Goal: Information Seeking & Learning: Find contact information

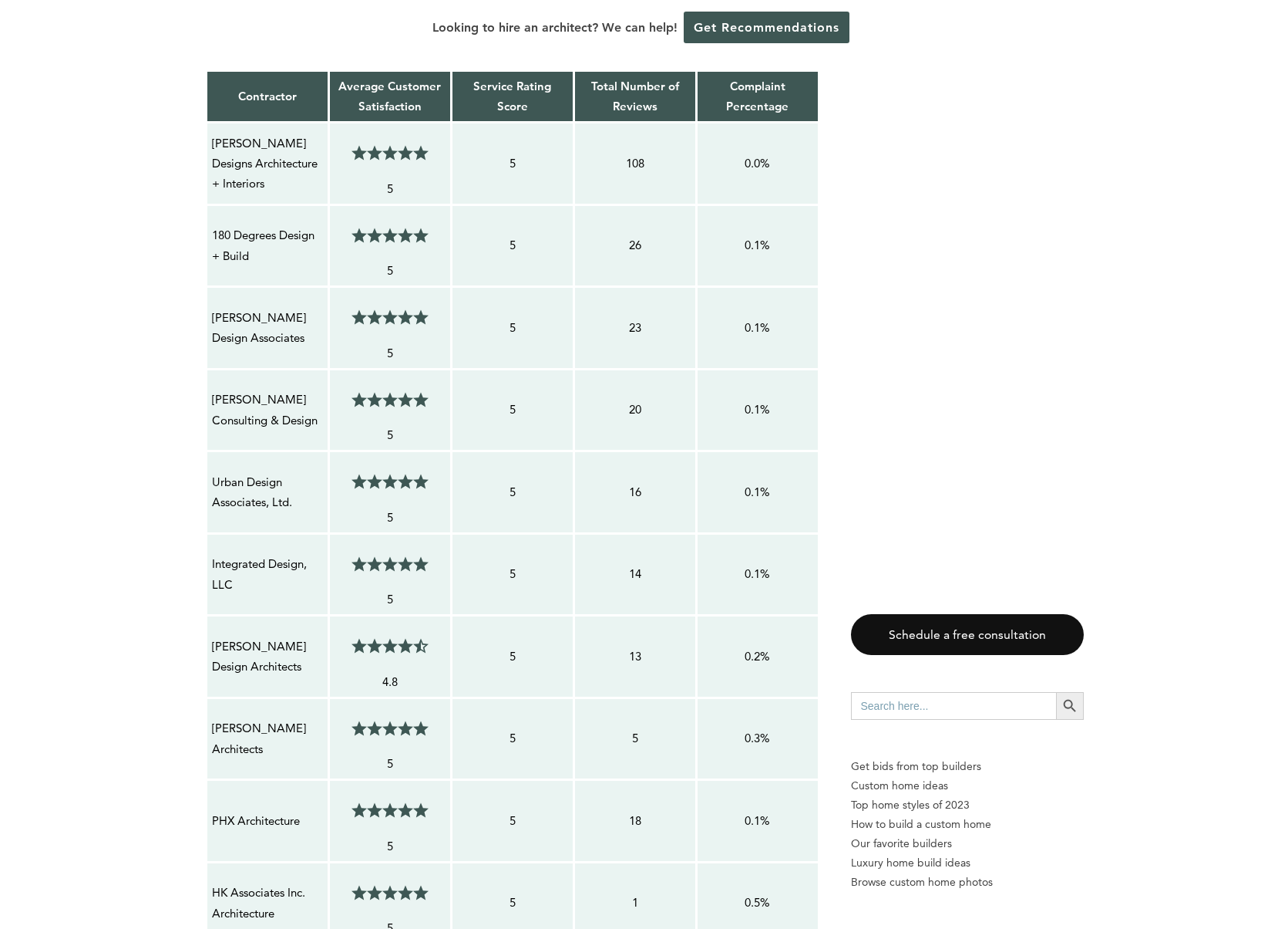
scroll to position [1324, 0]
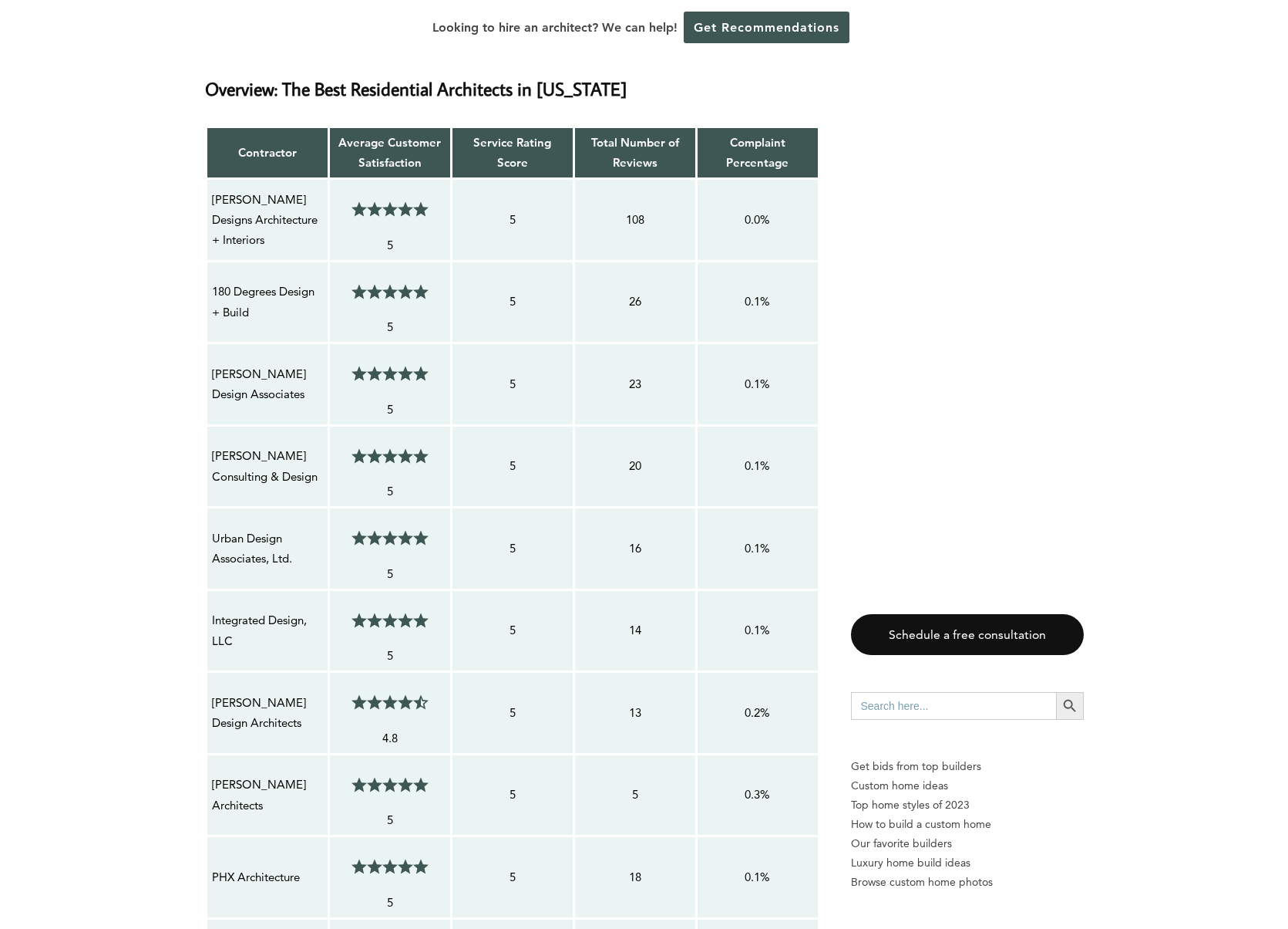
click at [273, 222] on p "[PERSON_NAME] Designs Architecture + Interiors" at bounding box center [267, 220] width 111 height 61
drag, startPoint x: 269, startPoint y: 224, endPoint x: 211, endPoint y: 174, distance: 76.6
click at [212, 189] on div "[PERSON_NAME] Designs Architecture + Interiors" at bounding box center [267, 220] width 113 height 63
copy p "[PERSON_NAME] Designs Architecture + Interiors"
drag, startPoint x: 255, startPoint y: 300, endPoint x: 205, endPoint y: 274, distance: 56.4
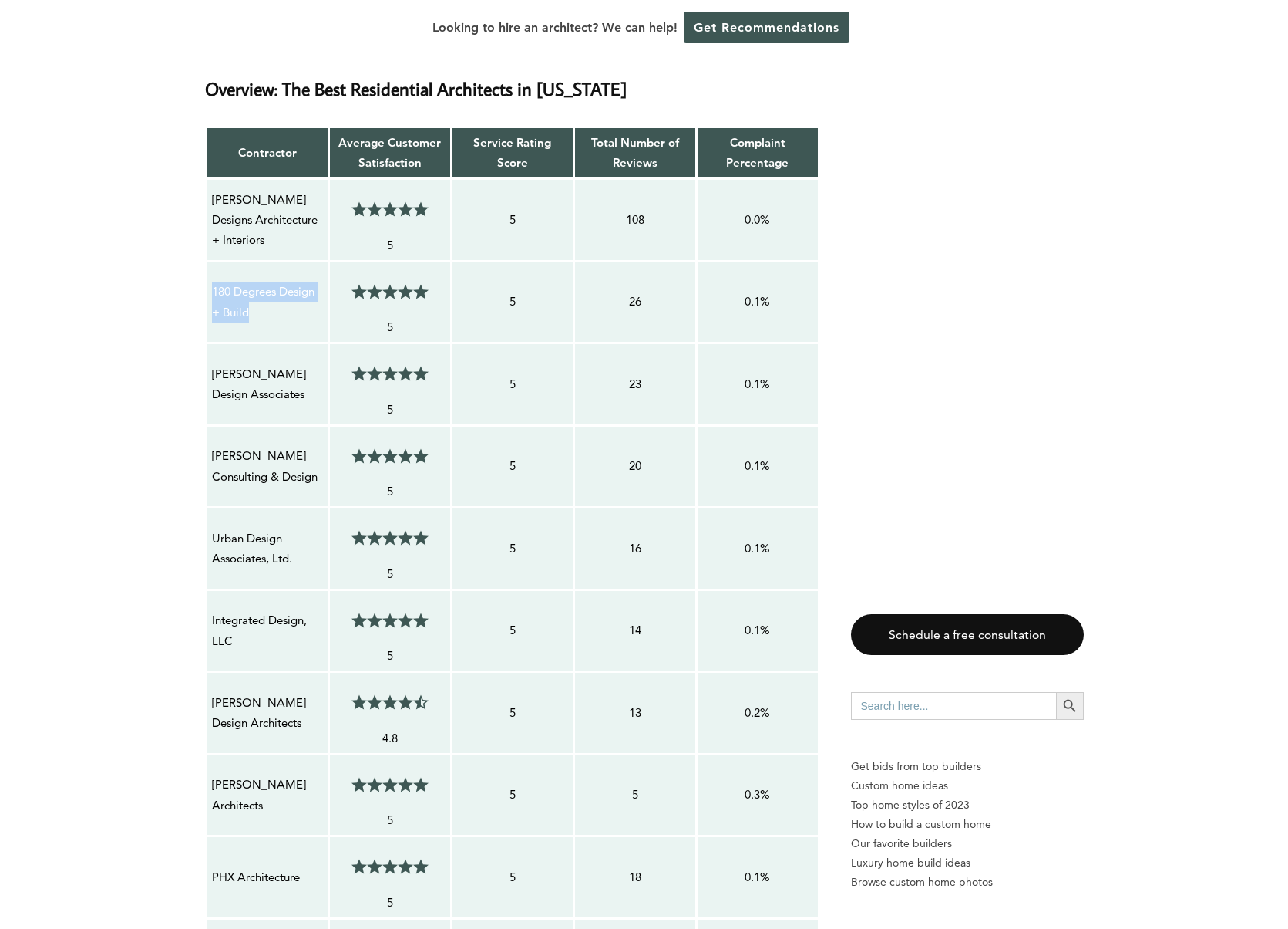
click at [205, 274] on td "180 Degrees Design + Build" at bounding box center [267, 302] width 123 height 83
copy p "180 Degrees Design + Build"
drag, startPoint x: 257, startPoint y: 371, endPoint x: 212, endPoint y: 357, distance: 47.1
click at [209, 356] on td "[PERSON_NAME] Design Associates" at bounding box center [267, 385] width 123 height 83
copy p "[PERSON_NAME] Design Associates"
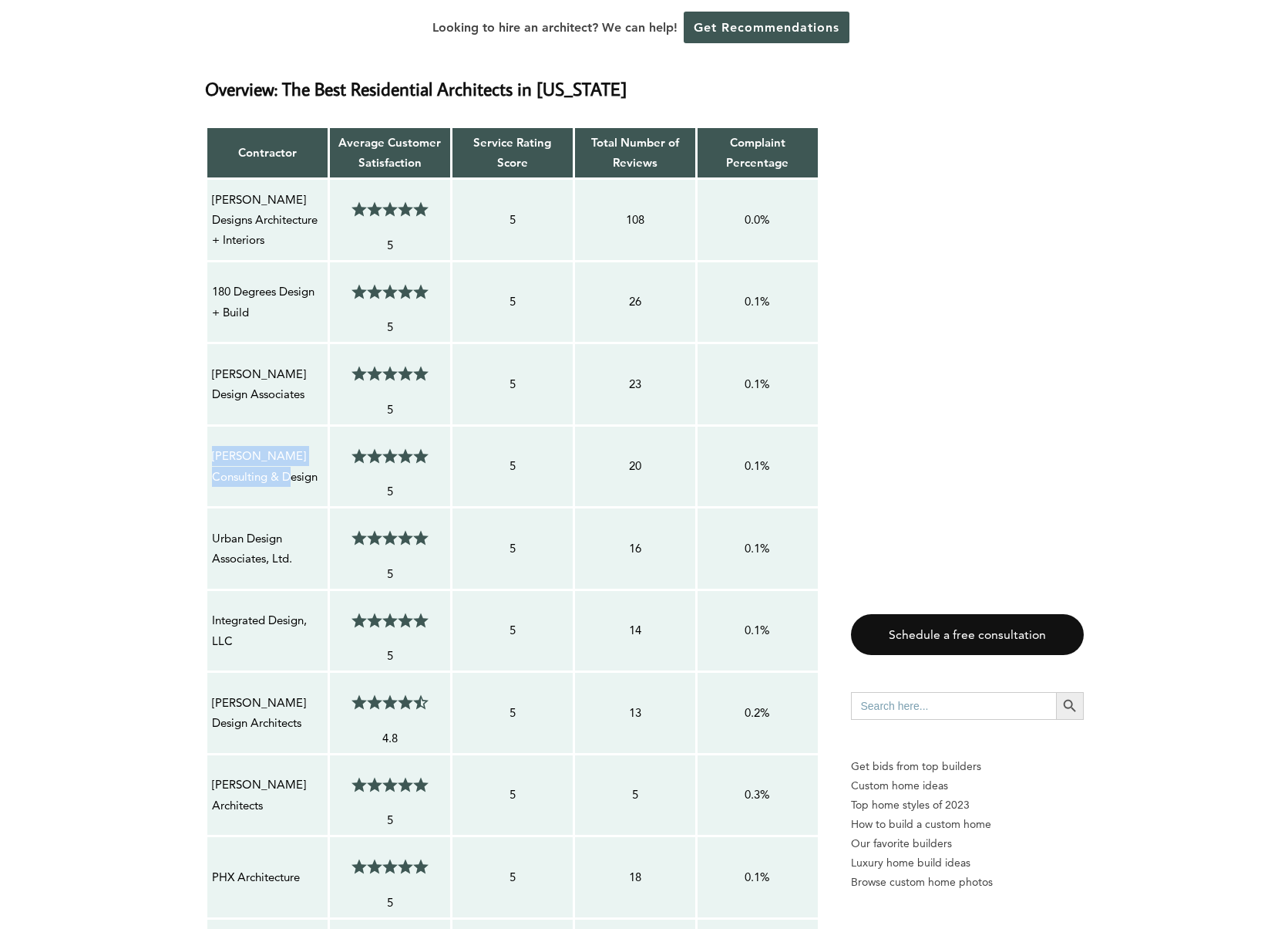
drag, startPoint x: 261, startPoint y: 454, endPoint x: 214, endPoint y: 436, distance: 50.3
click at [214, 446] on p "[PERSON_NAME] Consulting & Design" at bounding box center [267, 466] width 111 height 41
copy p "[PERSON_NAME] Consulting & Design"
drag, startPoint x: 302, startPoint y: 544, endPoint x: 209, endPoint y: 520, distance: 96.0
click at [210, 520] on td "Urban Design Associates, Ltd." at bounding box center [267, 549] width 123 height 83
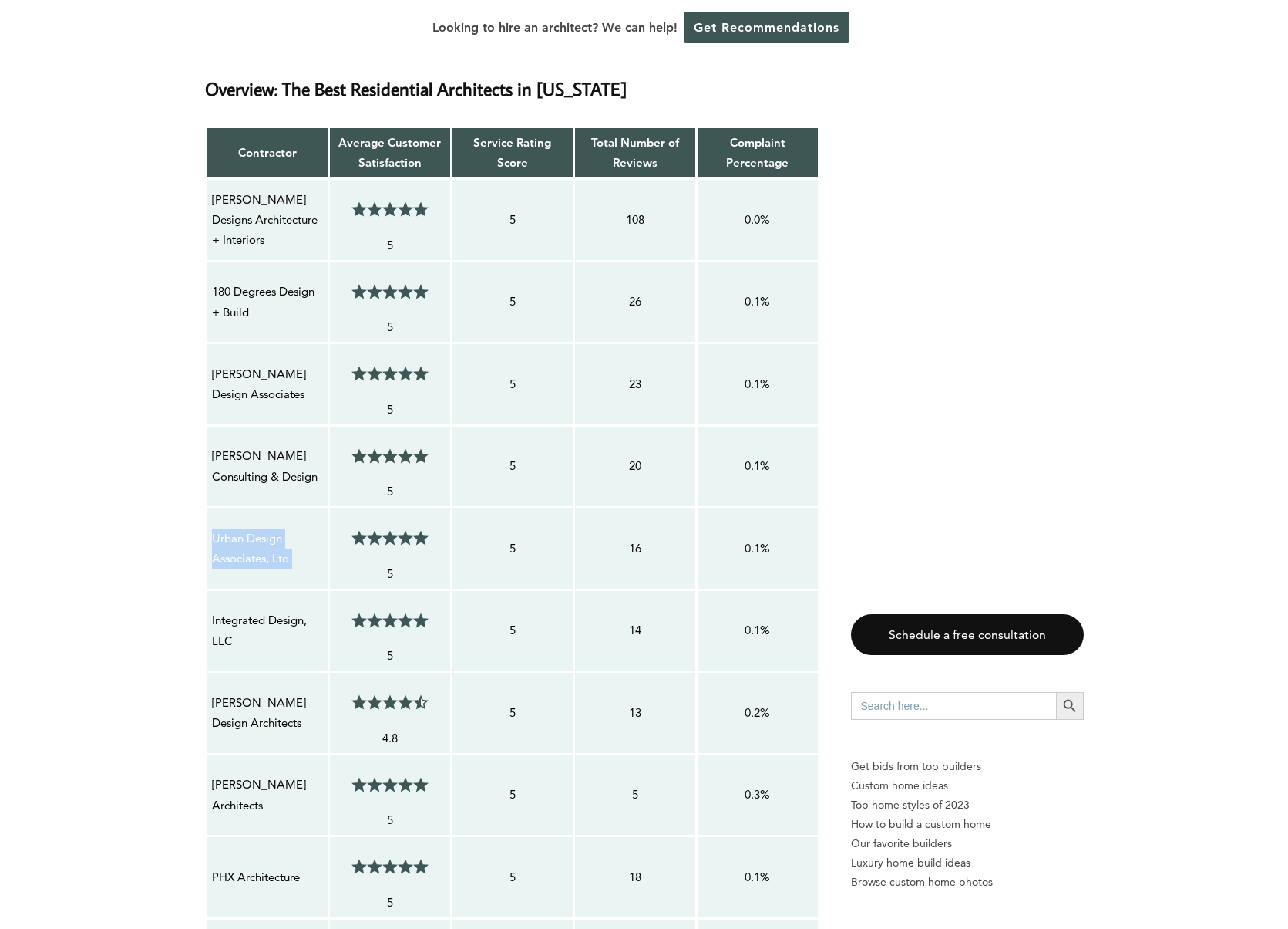
copy p "Urban Design Associates, Ltd."
drag, startPoint x: 242, startPoint y: 618, endPoint x: 201, endPoint y: 604, distance: 43.3
click at [205, 605] on table "Contractor Average Customer Satisfaction Service Rating Score Total Number of R…" at bounding box center [512, 769] width 615 height 1287
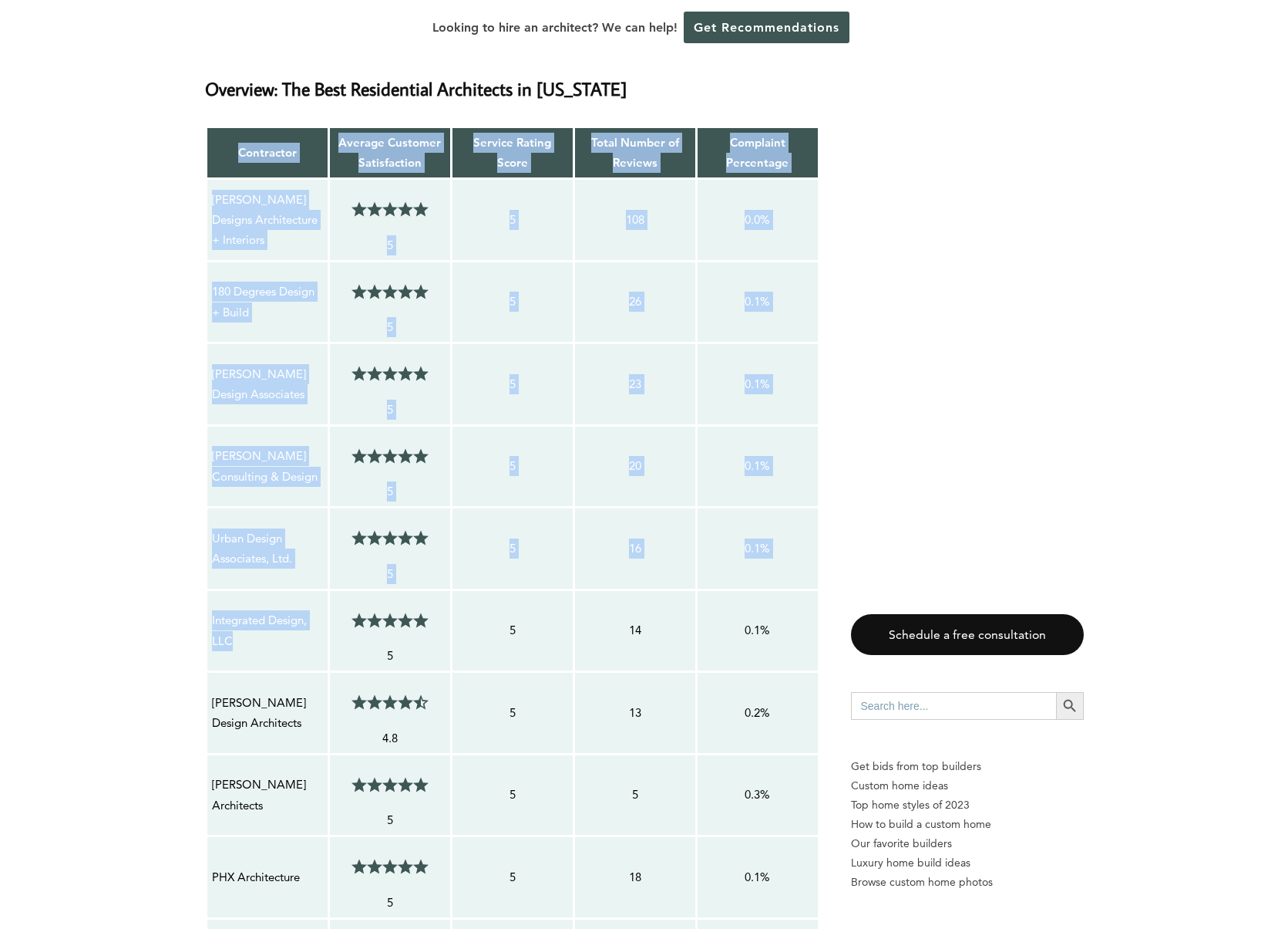
copy tbody "Contractor Average Customer Satisfaction Service Rating Score Total Number of R…"
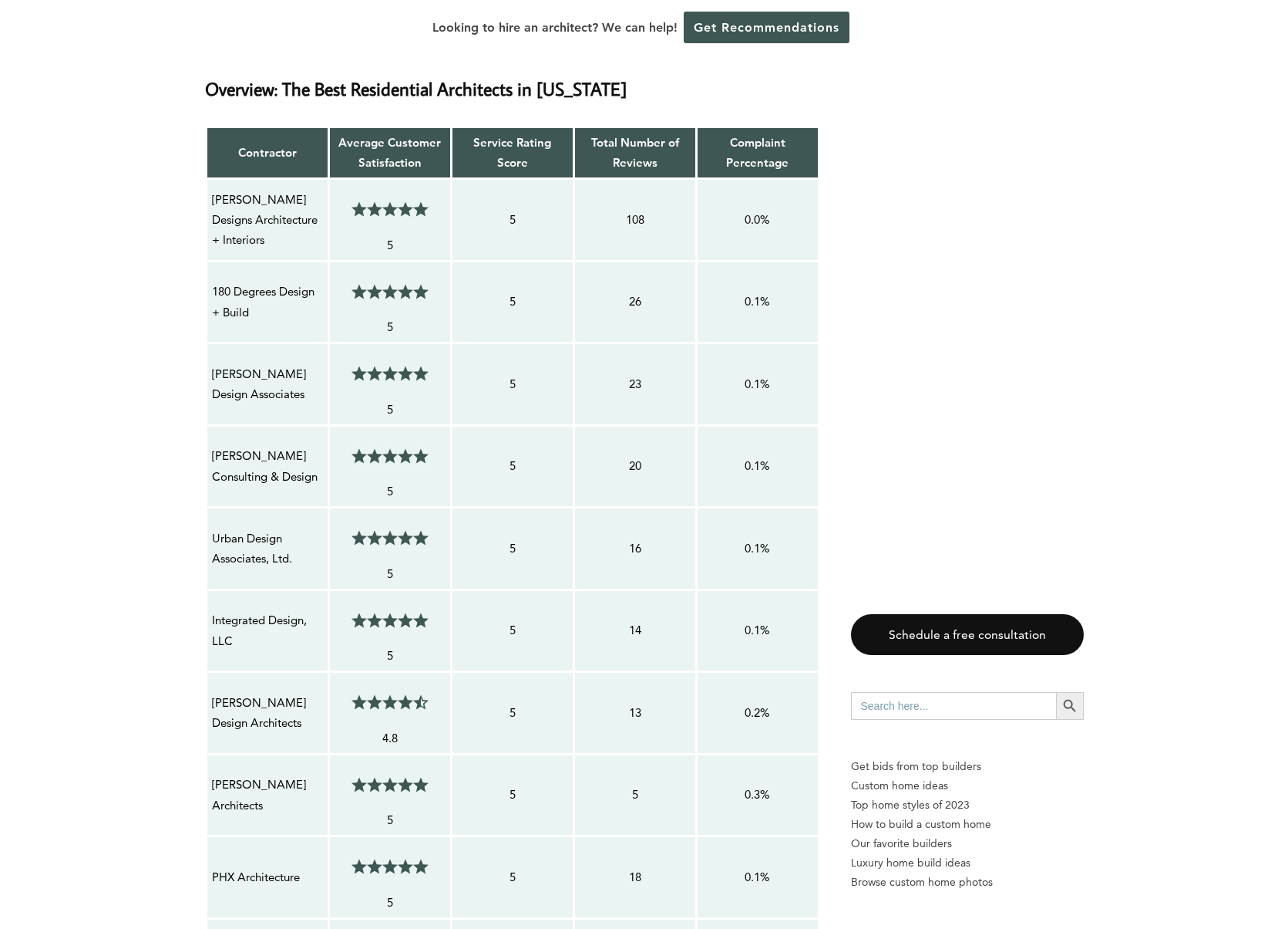
click at [255, 618] on p "Integrated Design, LLC" at bounding box center [267, 631] width 111 height 41
drag, startPoint x: 248, startPoint y: 620, endPoint x: 212, endPoint y: 610, distance: 37.4
click at [213, 610] on p "Integrated Design, LLC" at bounding box center [267, 631] width 111 height 41
click at [212, 610] on p "Integrated Design, LLC" at bounding box center [267, 631] width 111 height 41
click at [237, 618] on p "Integrated Design, LLC" at bounding box center [267, 631] width 111 height 41
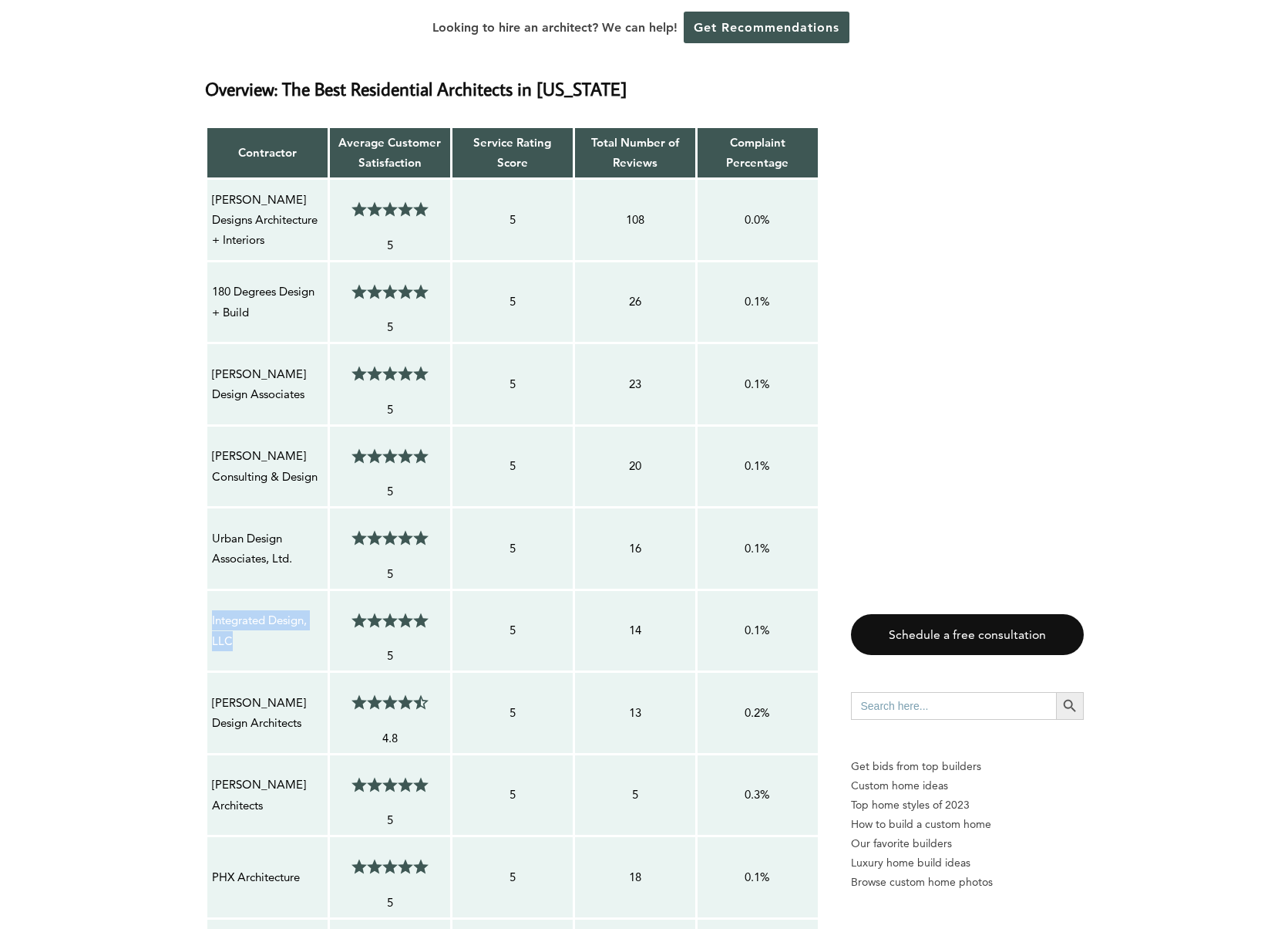
drag, startPoint x: 242, startPoint y: 623, endPoint x: 212, endPoint y: 606, distance: 34.5
click at [212, 609] on div "Integrated Design, LLC" at bounding box center [267, 630] width 113 height 42
copy p "Integrated Design, LLC"
click at [279, 704] on p "[PERSON_NAME] Design Architects" at bounding box center [267, 713] width 111 height 41
drag, startPoint x: 270, startPoint y: 702, endPoint x: 212, endPoint y: 690, distance: 59.2
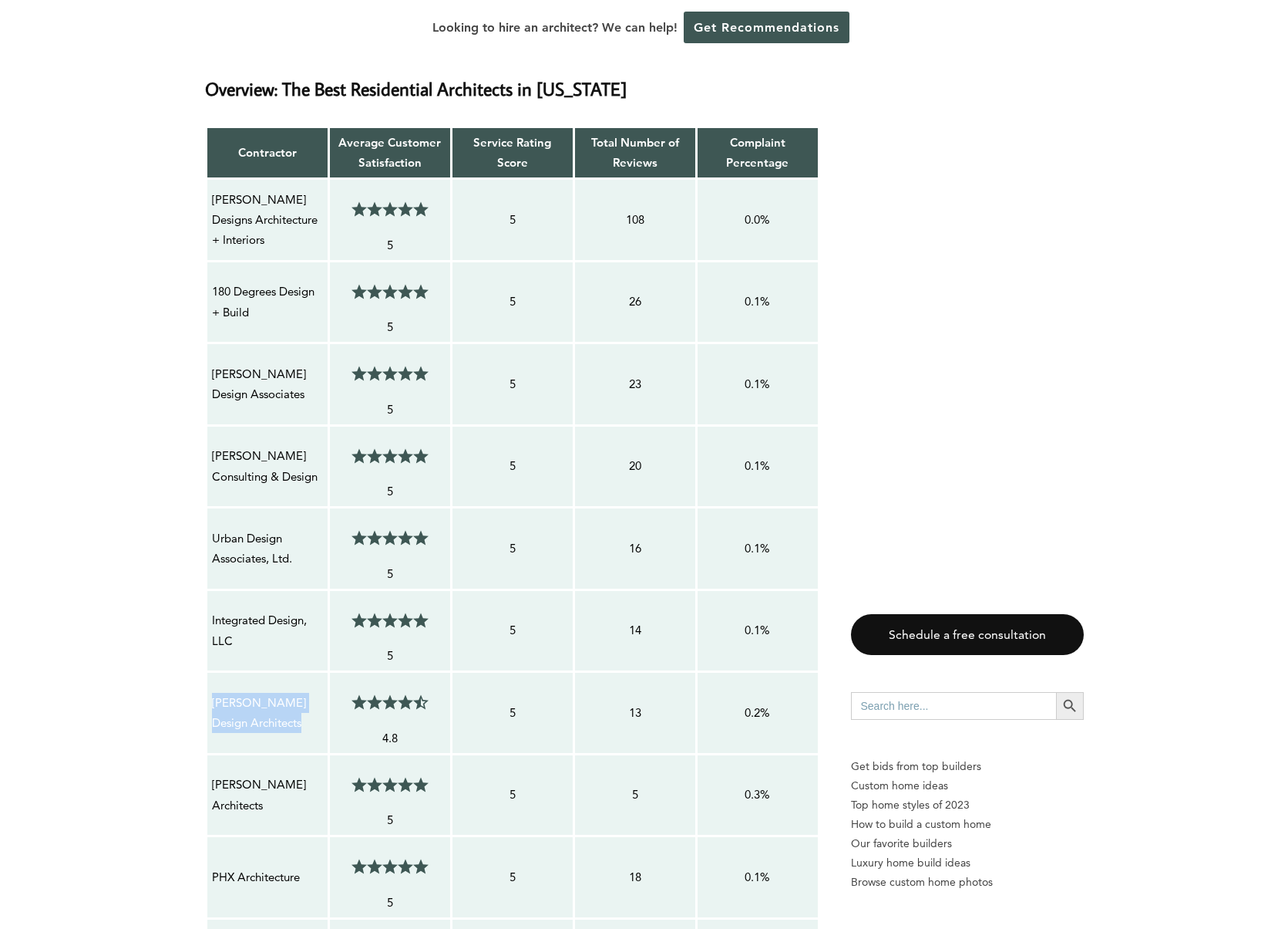
click at [212, 692] on p "[PERSON_NAME] Design Architects" at bounding box center [267, 713] width 111 height 41
copy p "[PERSON_NAME] Design Architects"
drag, startPoint x: 309, startPoint y: 772, endPoint x: 250, endPoint y: 776, distance: 59.1
click at [273, 778] on p "[PERSON_NAME] Architects" at bounding box center [267, 795] width 111 height 41
drag, startPoint x: 212, startPoint y: 775, endPoint x: 308, endPoint y: 778, distance: 96.0
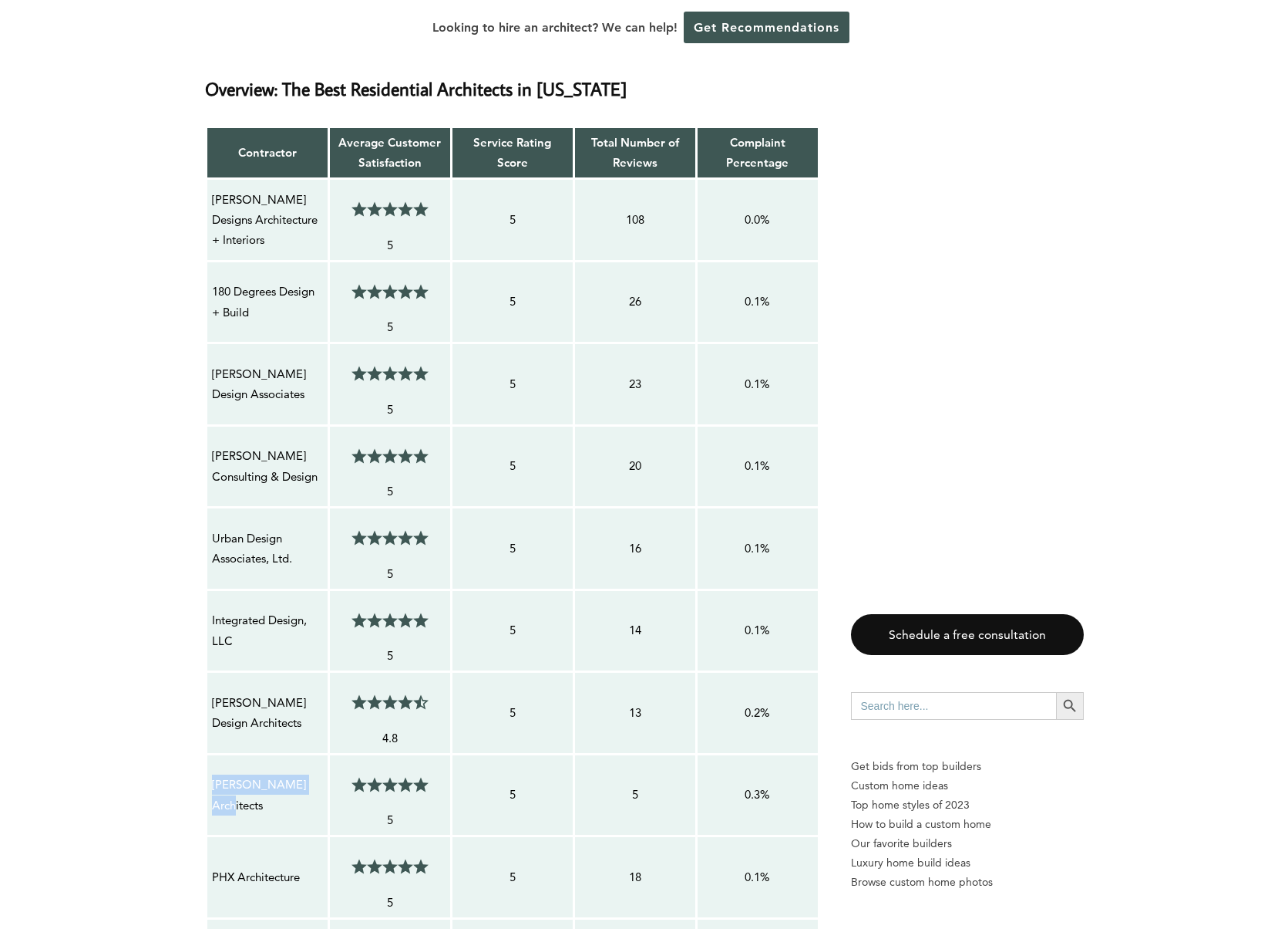
click at [309, 778] on div "[PERSON_NAME] Architects" at bounding box center [267, 794] width 113 height 42
copy p "[PERSON_NAME] Architects"
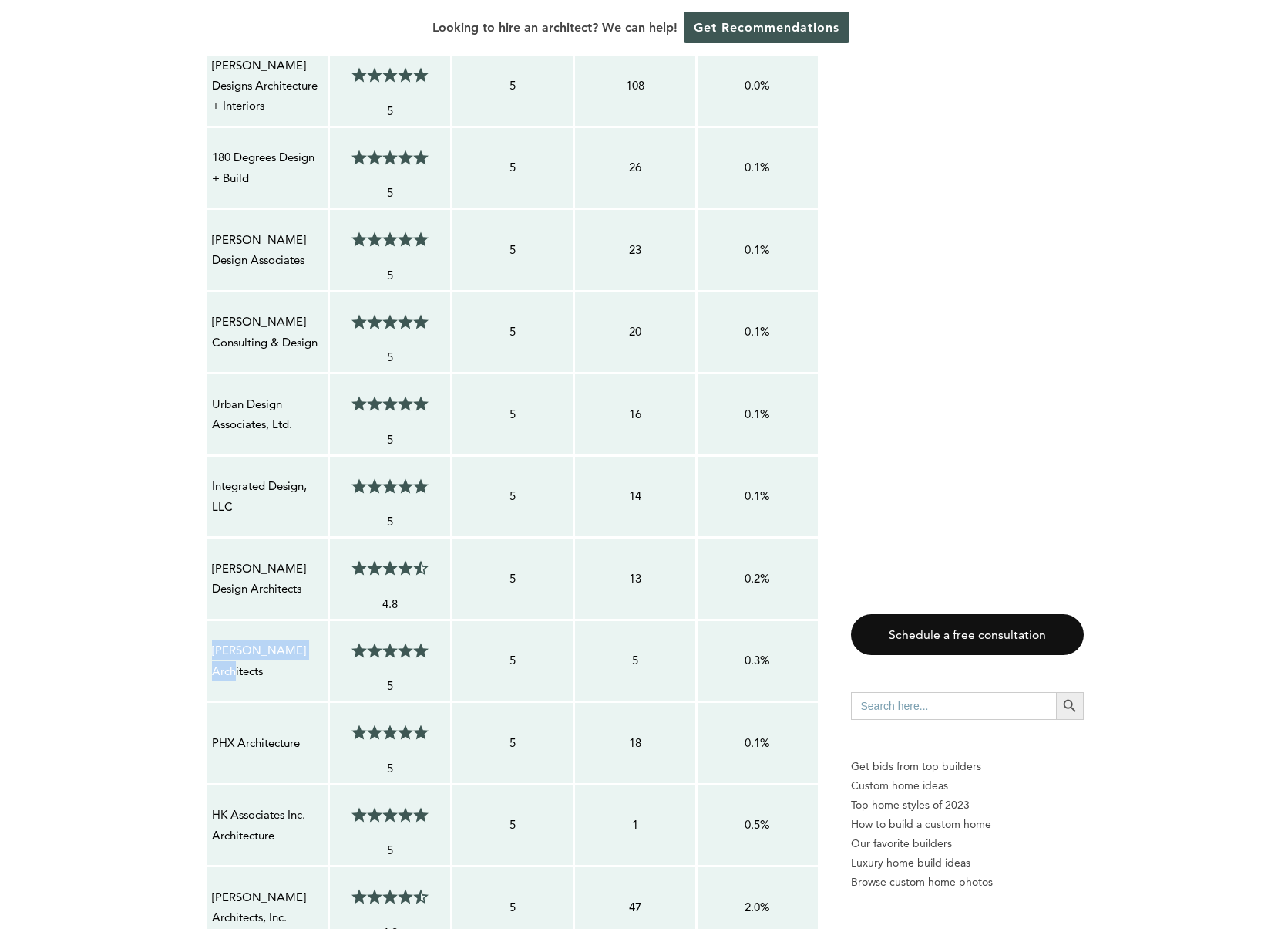
scroll to position [1532, 0]
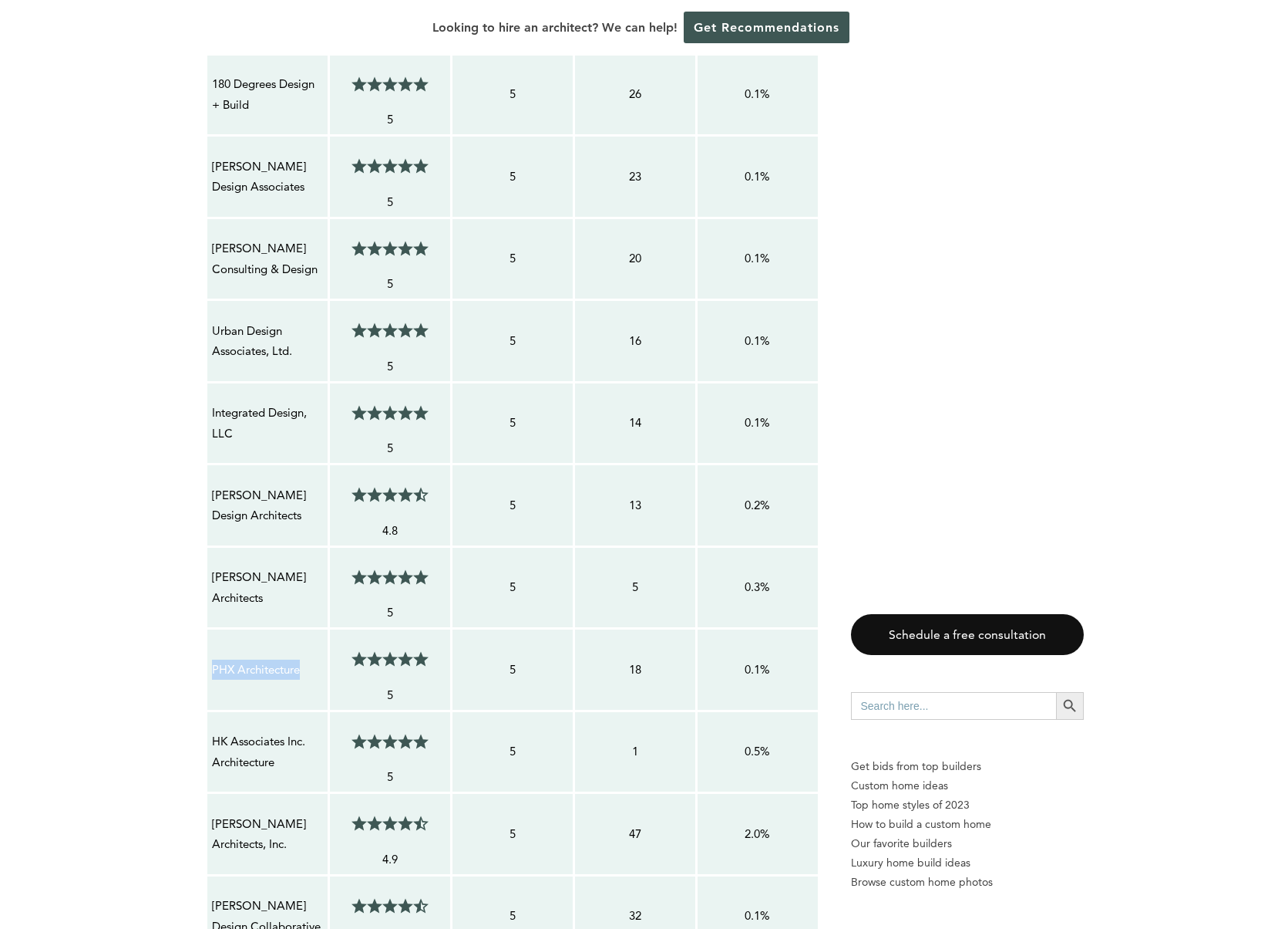
drag, startPoint x: 310, startPoint y: 649, endPoint x: 207, endPoint y: 649, distance: 103.0
click at [207, 649] on td "PHX Architecture" at bounding box center [267, 670] width 123 height 83
copy p "PHX Architecture"
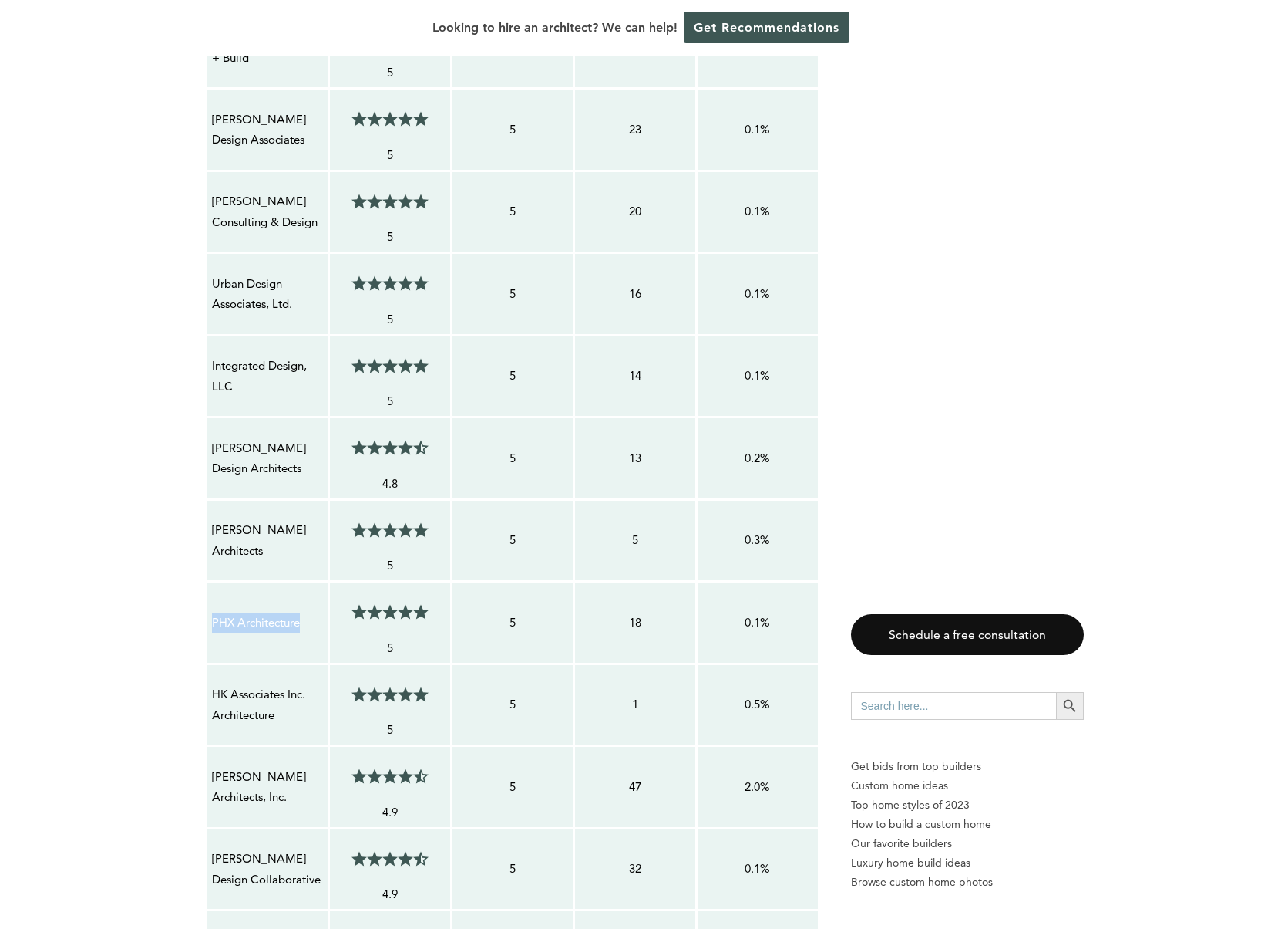
scroll to position [1601, 0]
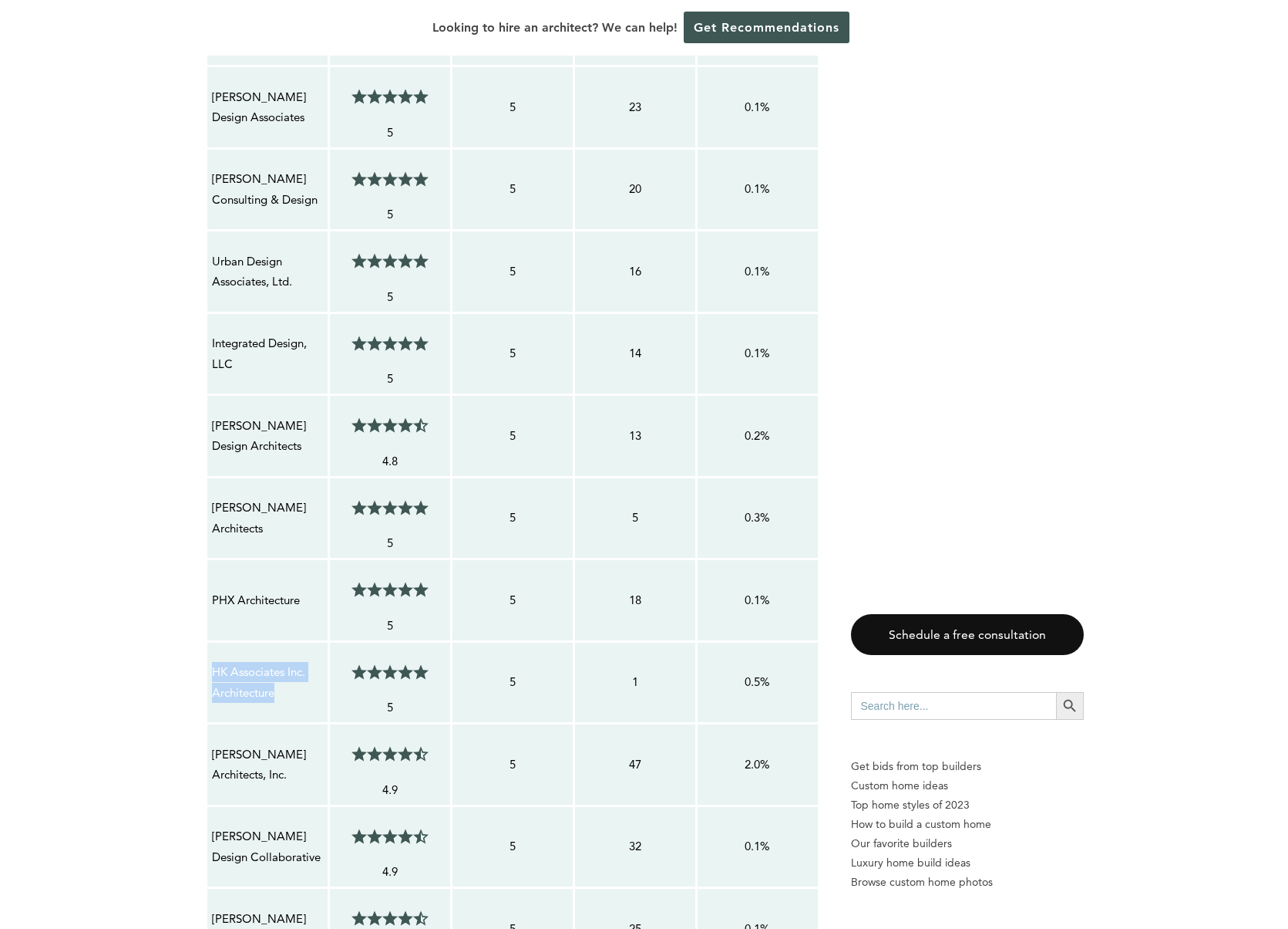
drag, startPoint x: 280, startPoint y: 679, endPoint x: 212, endPoint y: 657, distance: 71.5
click at [212, 661] on p "HK Associates Inc. Architecture" at bounding box center [267, 682] width 111 height 41
drag, startPoint x: 242, startPoint y: 751, endPoint x: 210, endPoint y: 739, distance: 34.2
click at [212, 744] on p "[PERSON_NAME] Architects, Inc." at bounding box center [267, 765] width 111 height 41
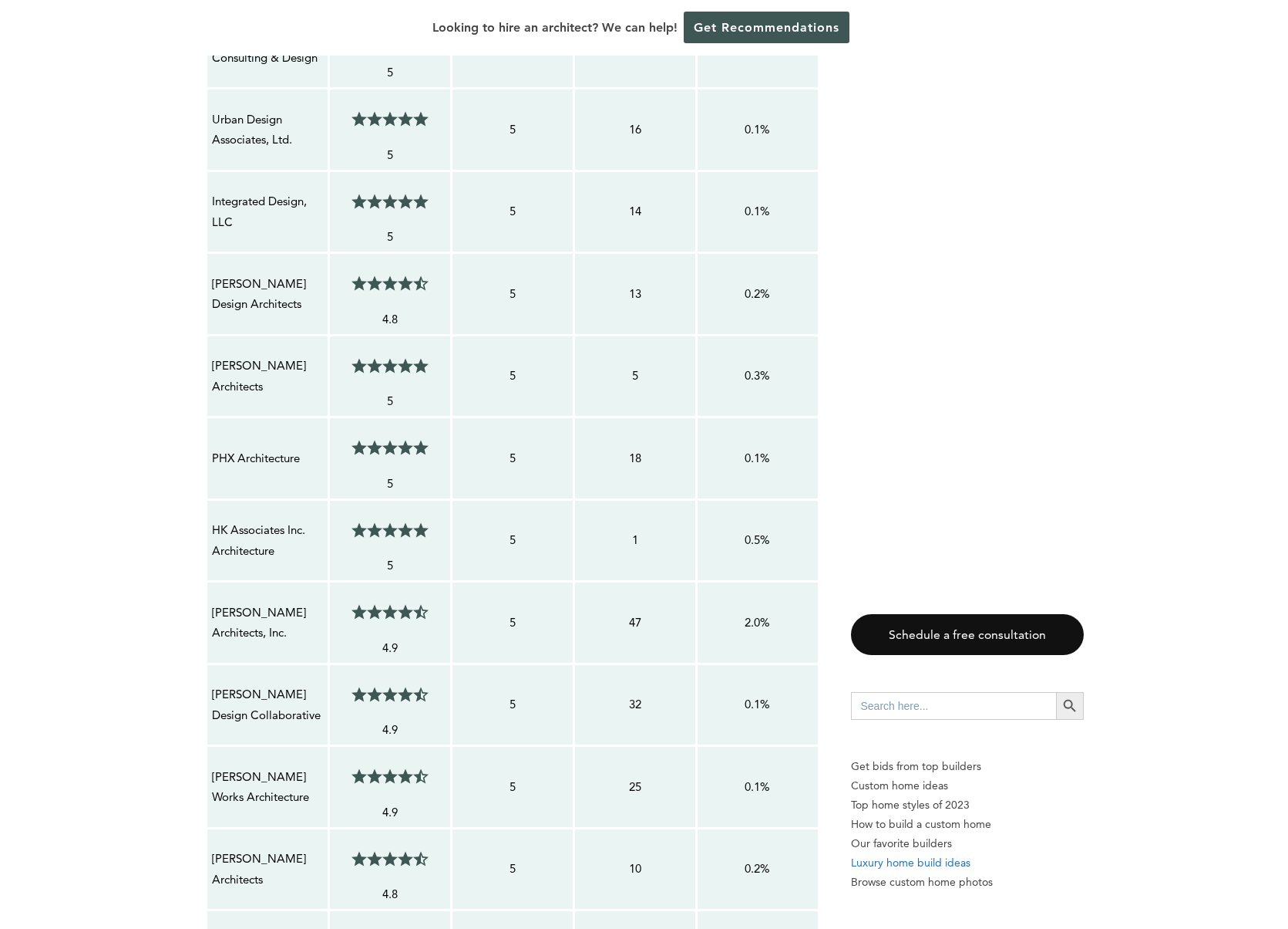
scroll to position [1756, 0]
